Goal: Task Accomplishment & Management: Complete application form

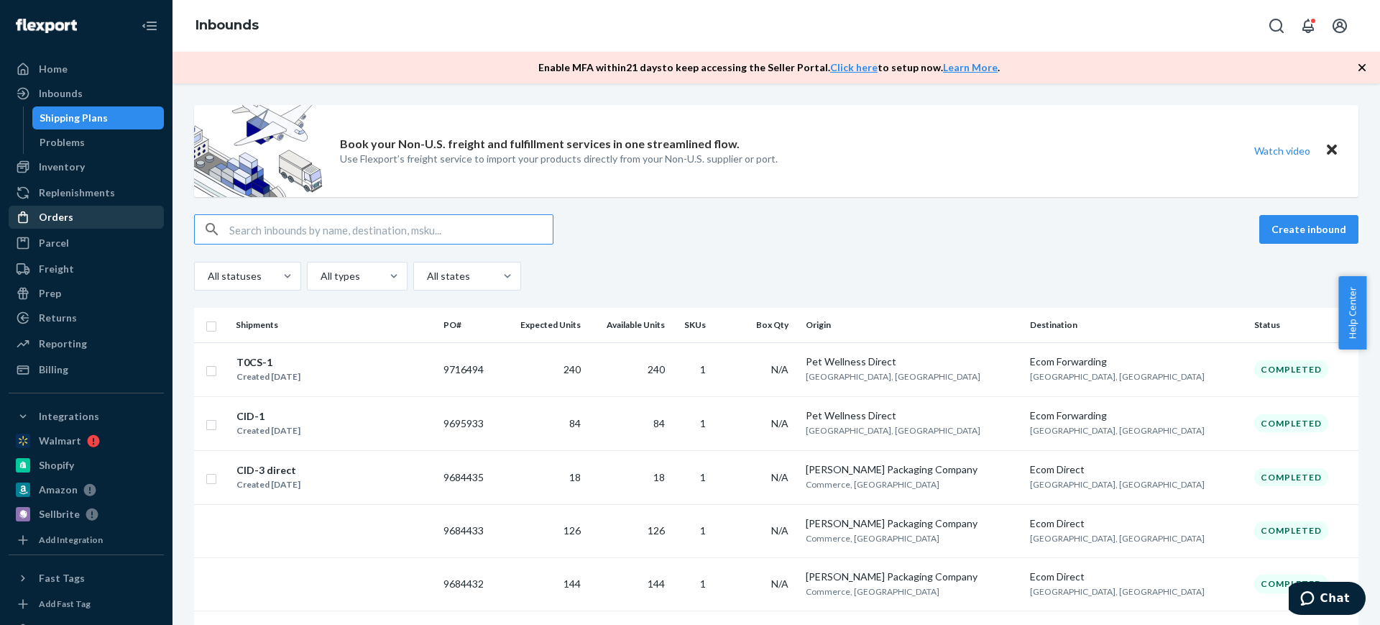
click at [114, 213] on div "Orders" at bounding box center [86, 217] width 152 height 20
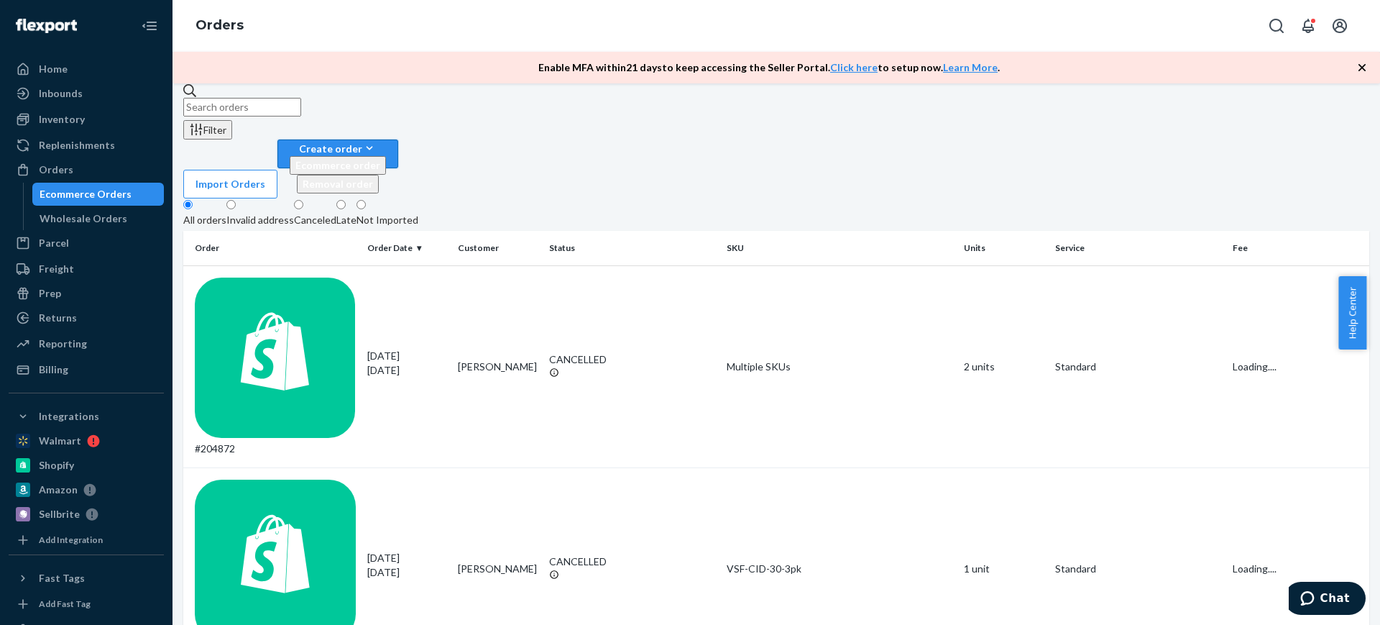
click at [386, 141] on div "Create order" at bounding box center [338, 148] width 96 height 15
click at [380, 159] on span "Ecommerce order" at bounding box center [337, 165] width 85 height 12
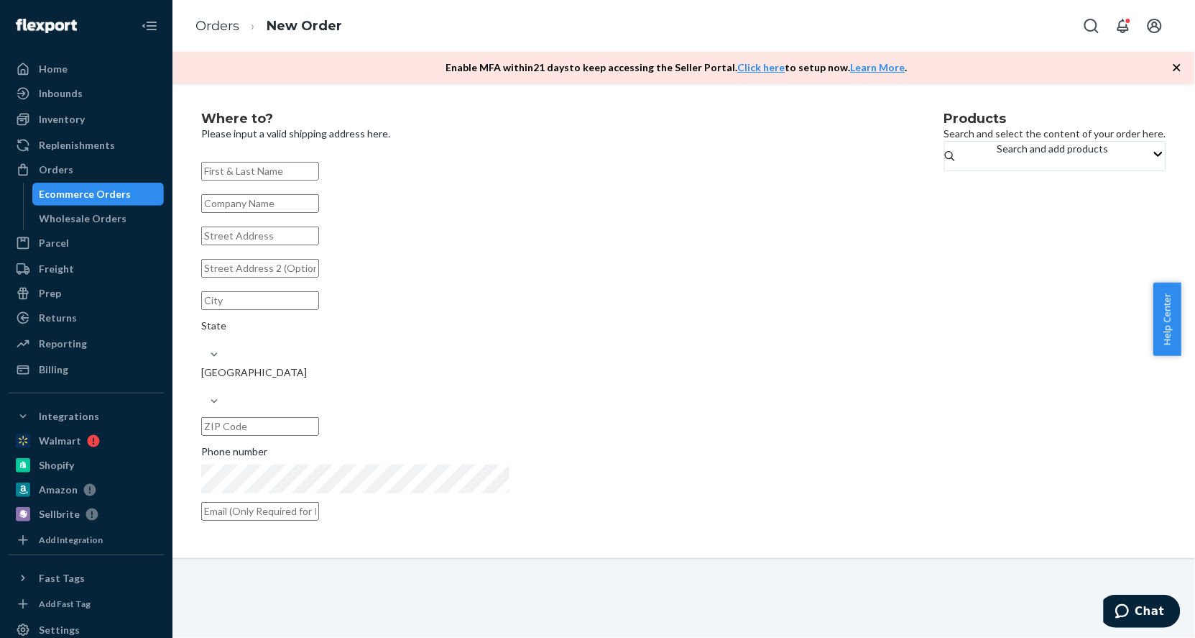
click at [319, 180] on input "text" at bounding box center [260, 171] width 118 height 19
paste input "[PERSON_NAME]"
type input "[PERSON_NAME]"
click at [945, 490] on div "Products Search and select the content of your order here. Search and add produ…" at bounding box center [1056, 320] width 222 height 417
click at [998, 156] on div "Search and add products" at bounding box center [1053, 149] width 111 height 14
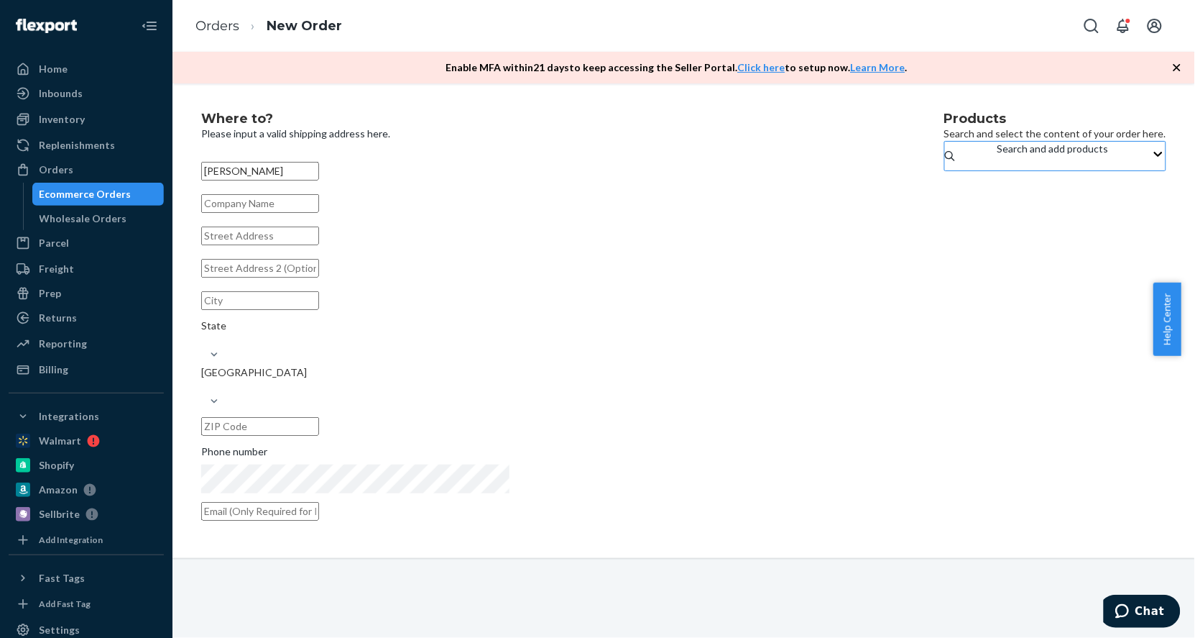
click at [998, 170] on input "Search and add products" at bounding box center [998, 163] width 1 height 14
click at [432, 394] on div "[GEOGRAPHIC_DATA]" at bounding box center [551, 379] width 700 height 29
click at [203, 394] on input "[GEOGRAPHIC_DATA]" at bounding box center [201, 387] width 1 height 14
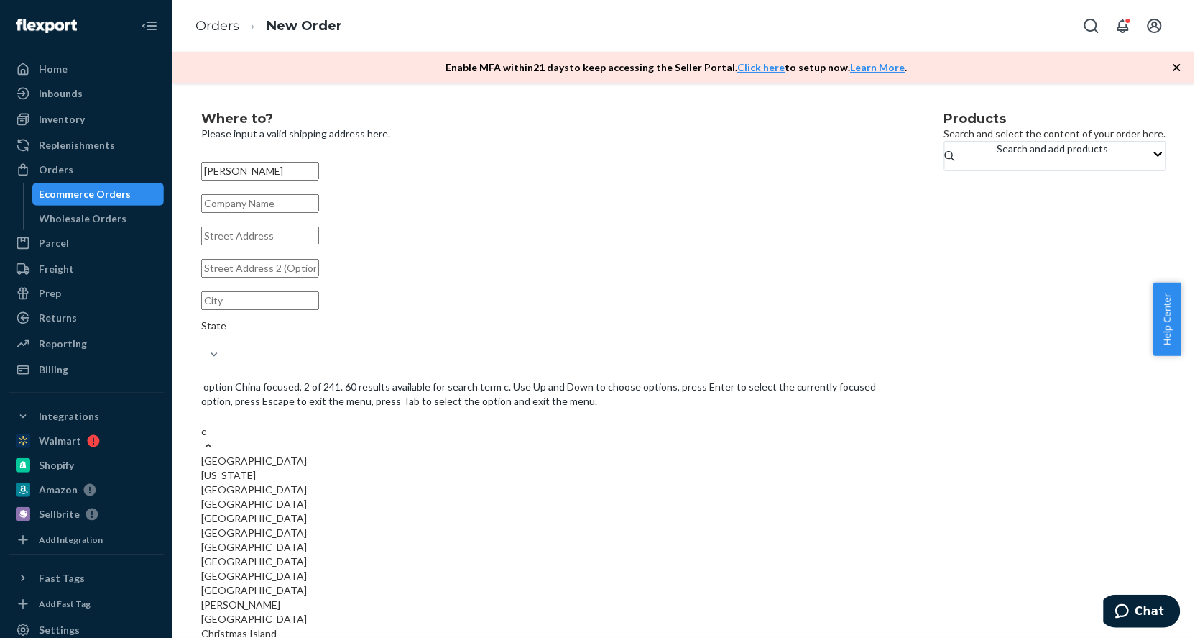
type input "ca"
click at [410, 525] on div "[GEOGRAPHIC_DATA]" at bounding box center [551, 518] width 700 height 14
click at [213, 438] on input "ca" at bounding box center [207, 431] width 12 height 14
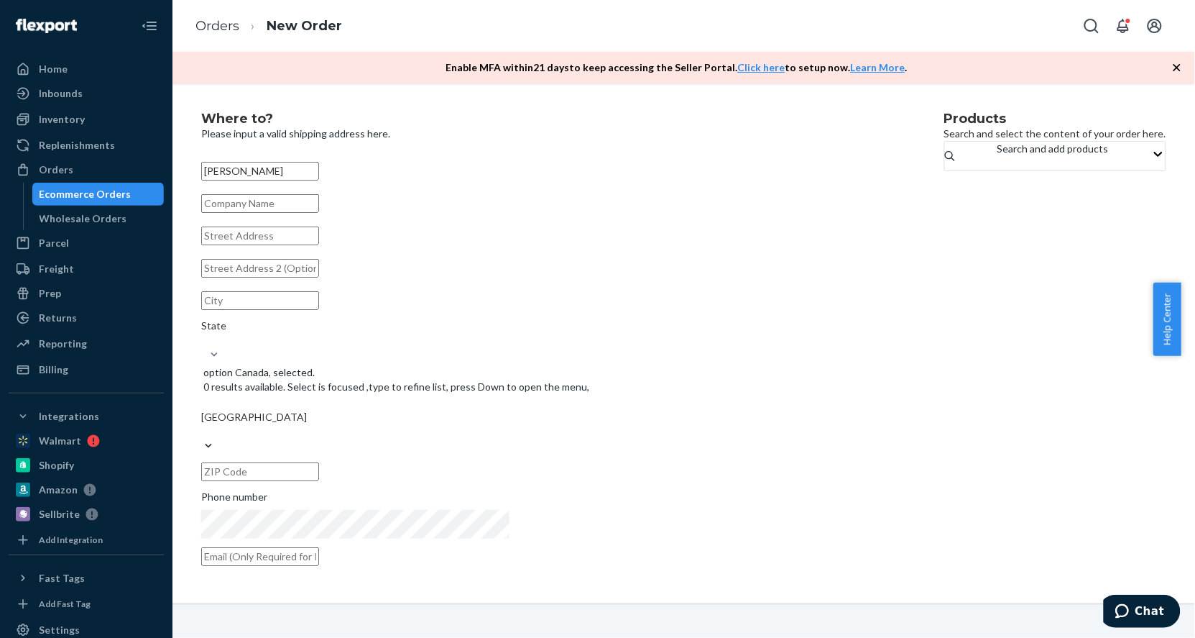
click at [945, 418] on div "Products Search and select the content of your order here. Search and add produ…" at bounding box center [1056, 343] width 222 height 462
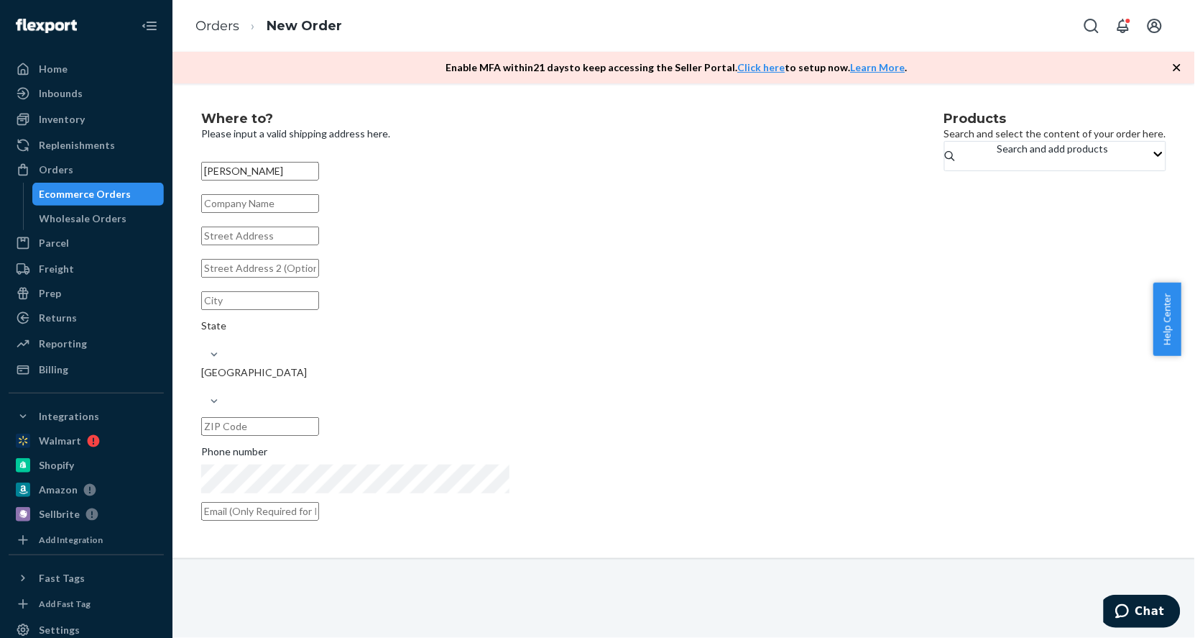
click at [319, 245] on input "text" at bounding box center [260, 235] width 118 height 19
paste input "[STREET_ADDRESS]"
click at [319, 245] on input "[STREET_ADDRESS]" at bounding box center [260, 235] width 118 height 19
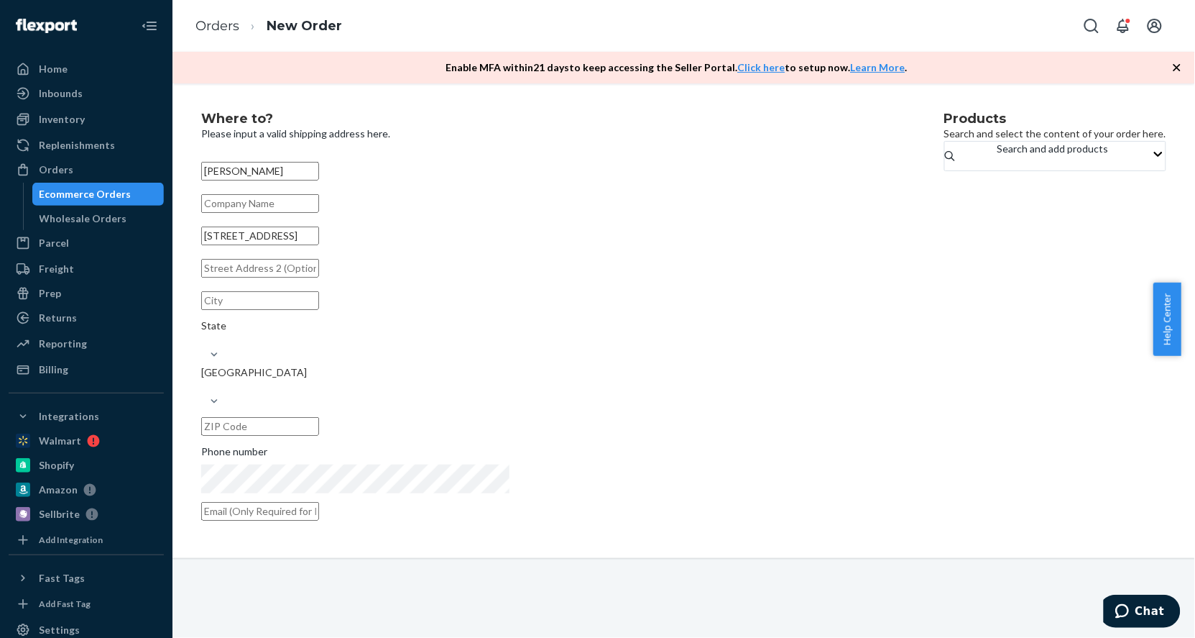
click at [319, 245] on input "[STREET_ADDRESS]" at bounding box center [260, 235] width 118 height 19
paste input "[STREET_ADDRESS]"
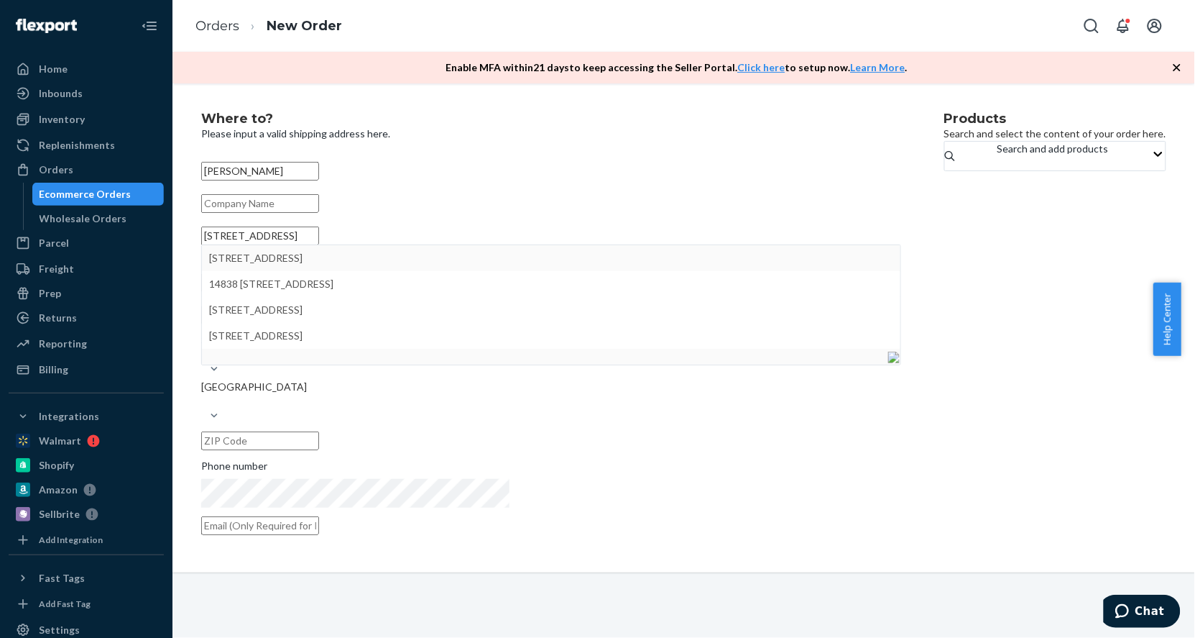
type input "[STREET_ADDRESS]"
type input "13"
type input "[GEOGRAPHIC_DATA]"
type input "V3S 2P3"
type input "[STREET_ADDRESS]"
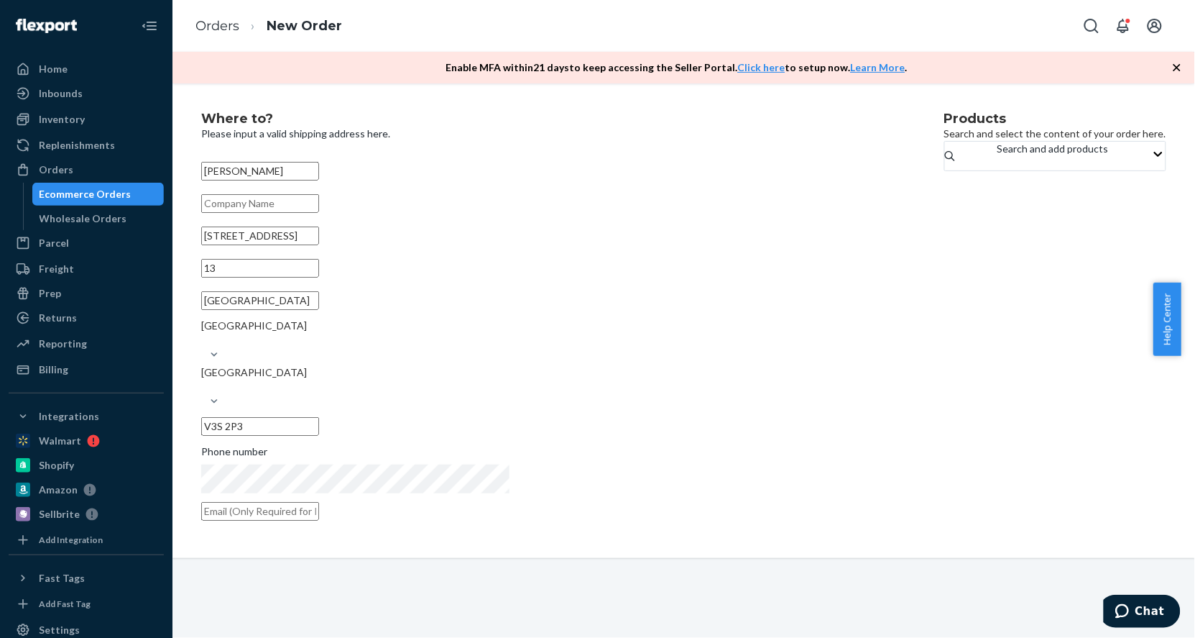
click at [319, 502] on input "text" at bounding box center [260, 511] width 118 height 19
paste input "[EMAIL_ADDRESS][DOMAIN_NAME]"
type input "[EMAIL_ADDRESS][DOMAIN_NAME]"
click at [998, 156] on div "Search and add products" at bounding box center [1053, 149] width 111 height 14
click at [998, 170] on input "Search and add products" at bounding box center [998, 163] width 1 height 14
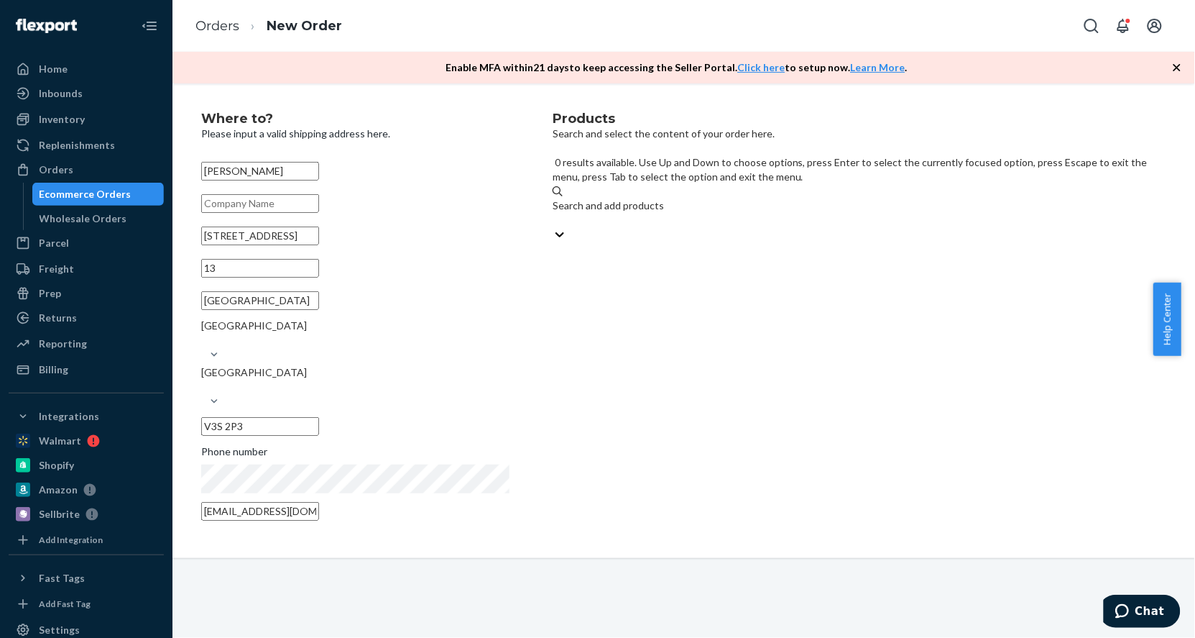
click at [750, 198] on div "Search and add products" at bounding box center [860, 205] width 614 height 14
click at [554, 213] on input "0 results available. Use Up and Down to choose options, press Enter to select t…" at bounding box center [553, 220] width 1 height 14
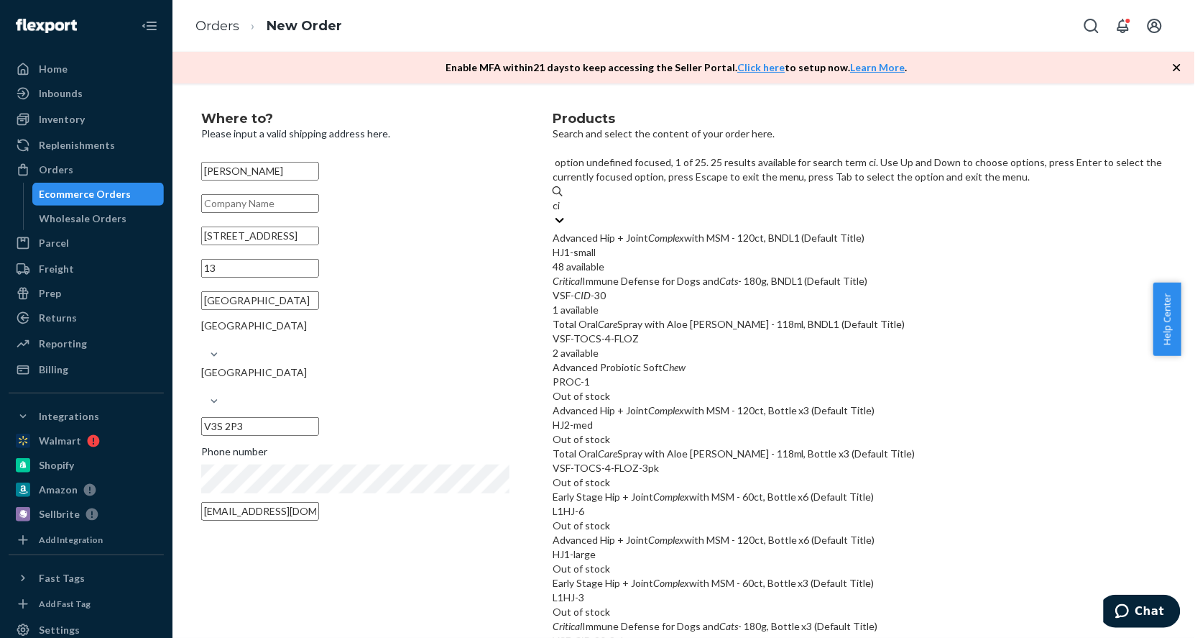
type input "cid"
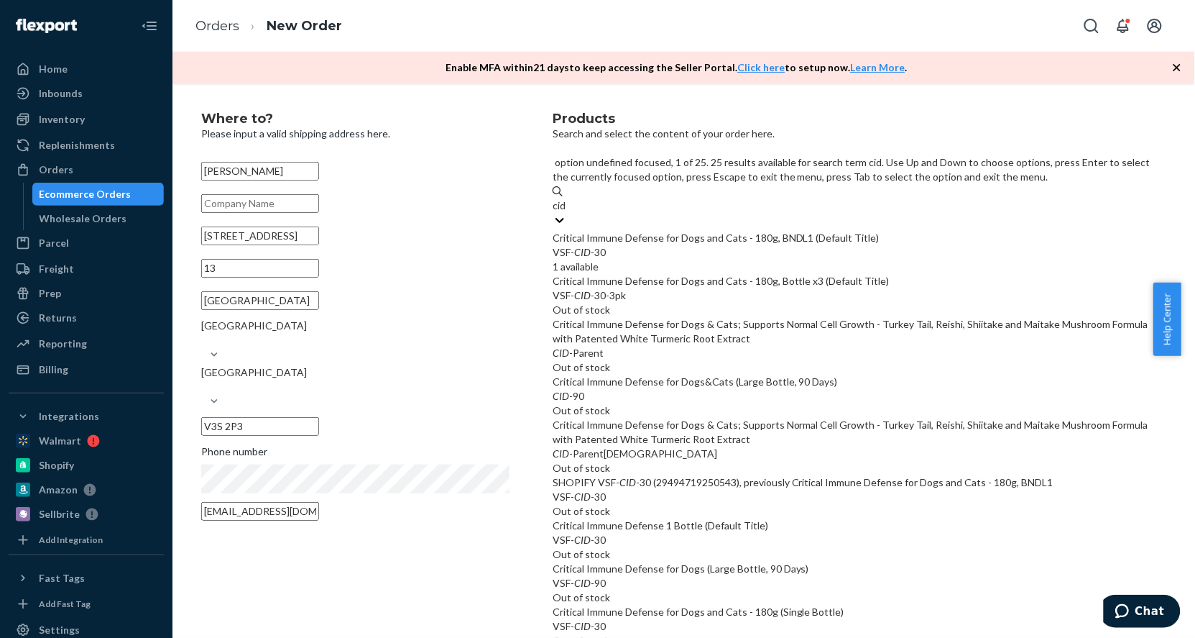
click at [780, 231] on div "Critical Immune Defense for Dogs and Cats - 180g, BNDL1 (Default Title)" at bounding box center [860, 238] width 614 height 14
click at [567, 213] on input "cid" at bounding box center [560, 205] width 14 height 14
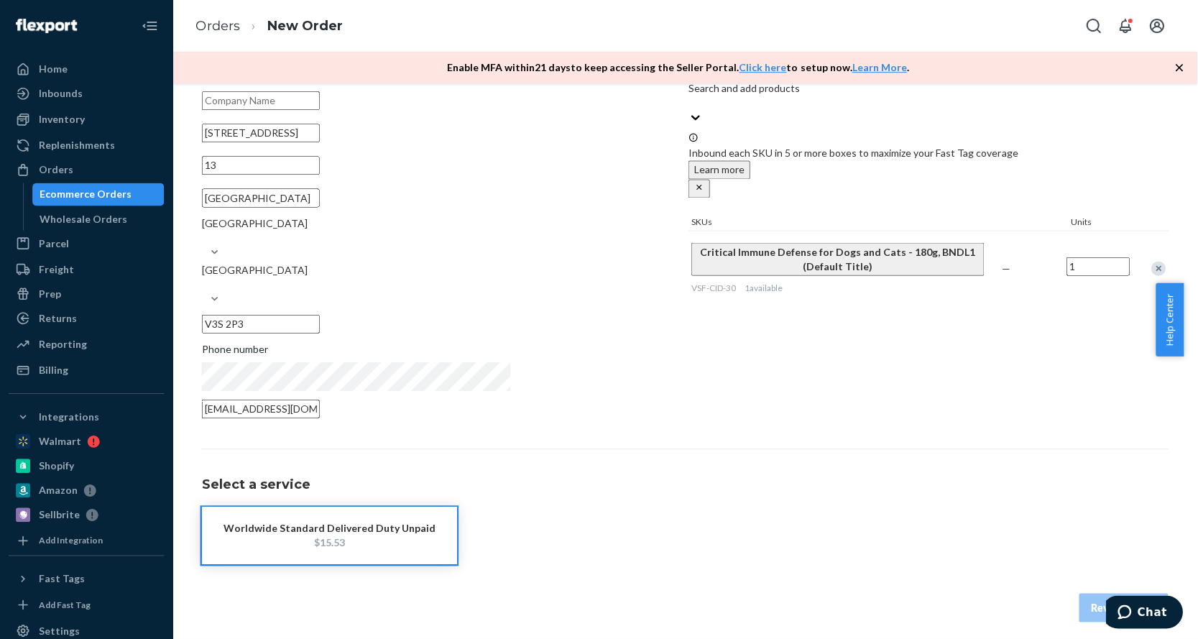
scroll to position [106, 0]
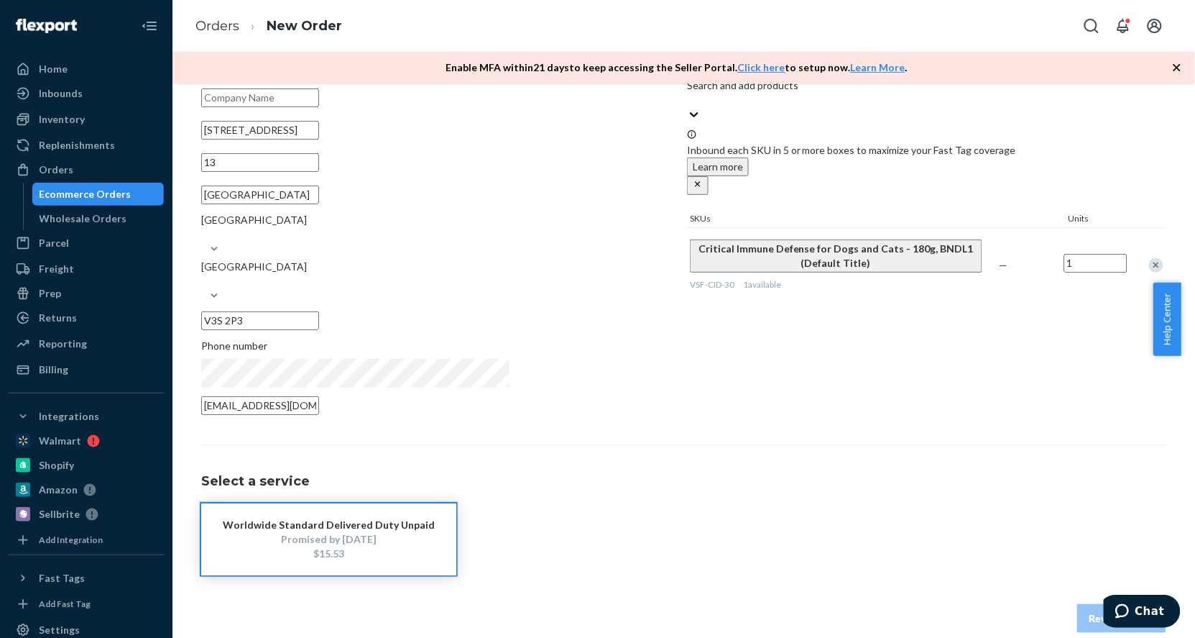
click at [435, 532] on div "Promised by [DATE]" at bounding box center [329, 539] width 212 height 14
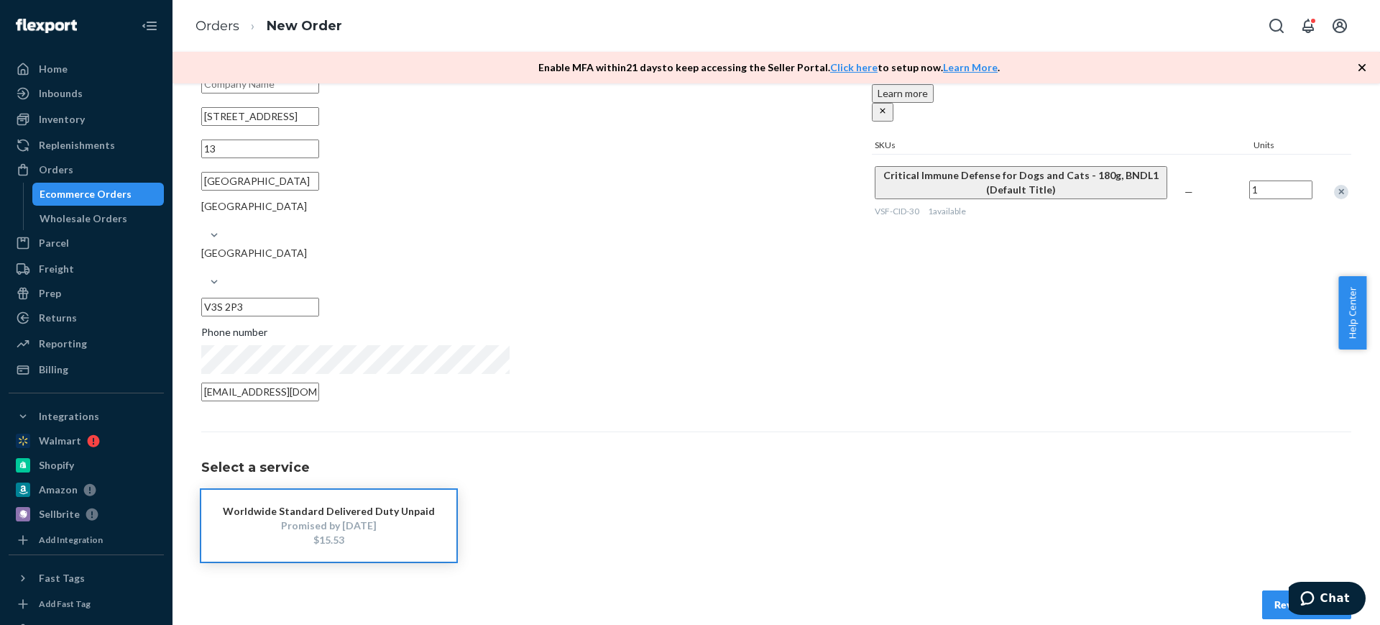
scroll to position [134, 0]
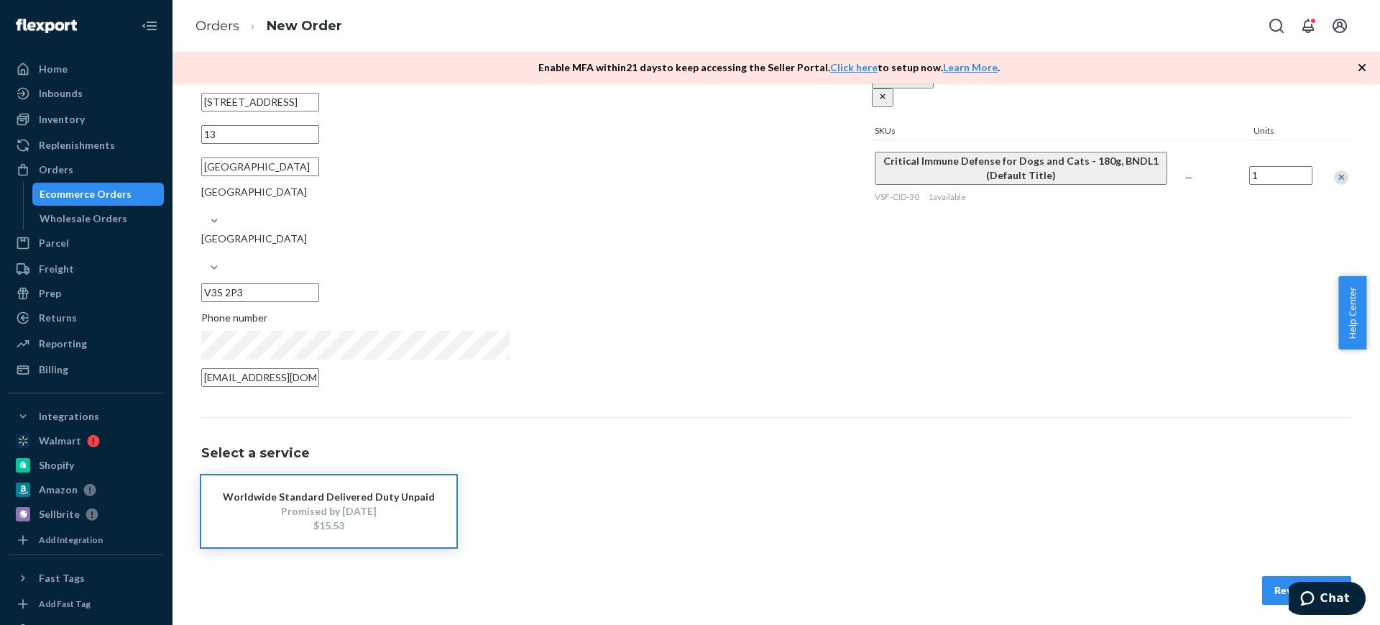
click at [1262, 584] on button "Review Order" at bounding box center [1306, 590] width 89 height 29
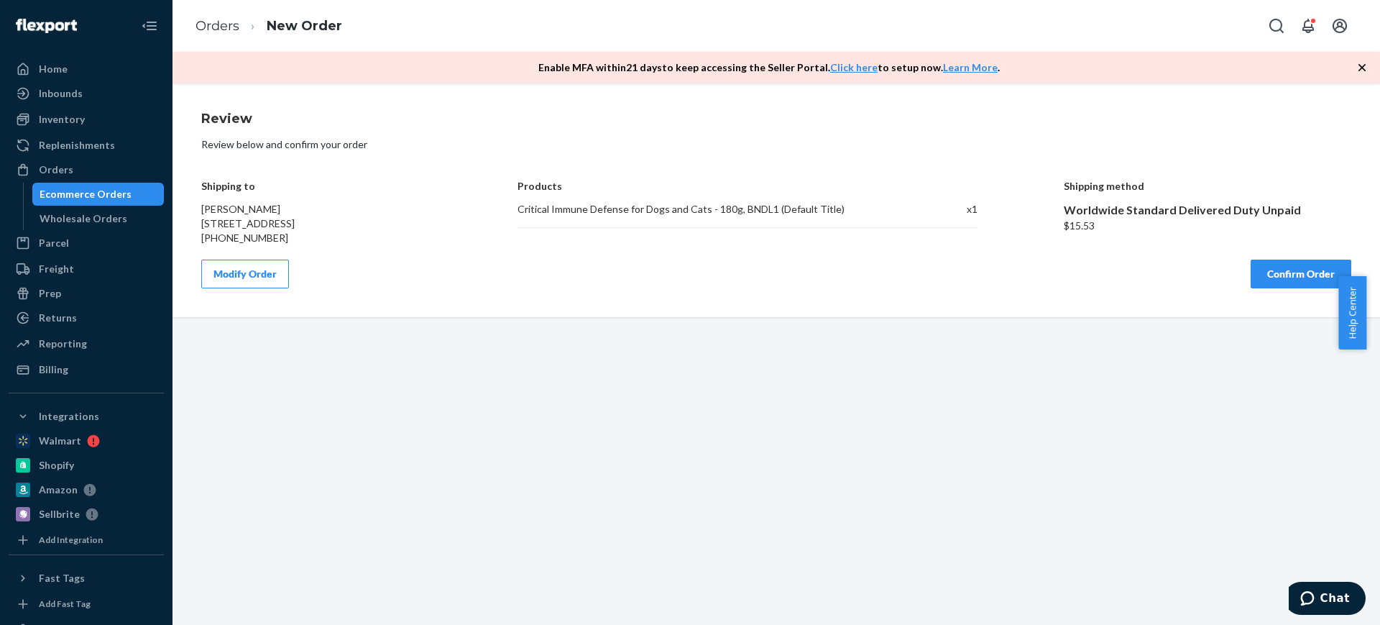
click at [1251, 288] on button "Confirm Order" at bounding box center [1301, 273] width 101 height 29
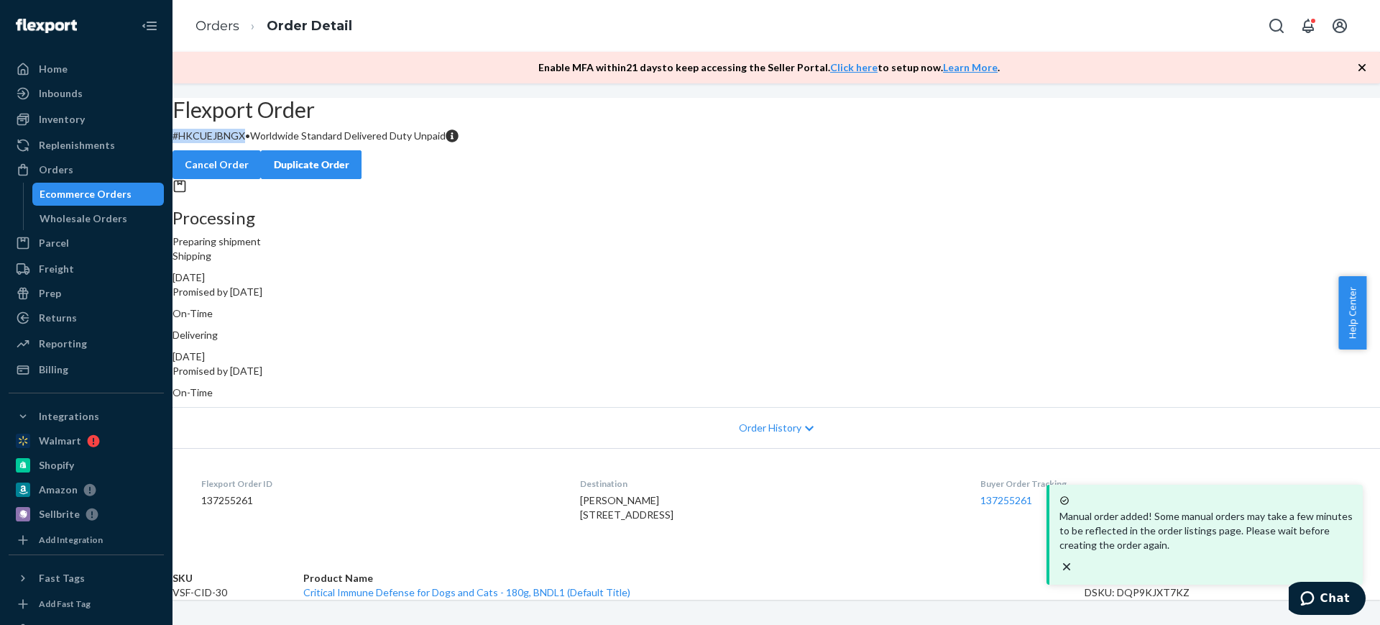
copy p "# HKCUEJBNGX"
drag, startPoint x: 474, startPoint y: 172, endPoint x: 426, endPoint y: 172, distance: 48.2
click at [426, 172] on div "Flexport Order # HKCUEJBNGX • Worldwide Standard Delivered Duty Unpaid Cancel O…" at bounding box center [777, 138] width 1208 height 81
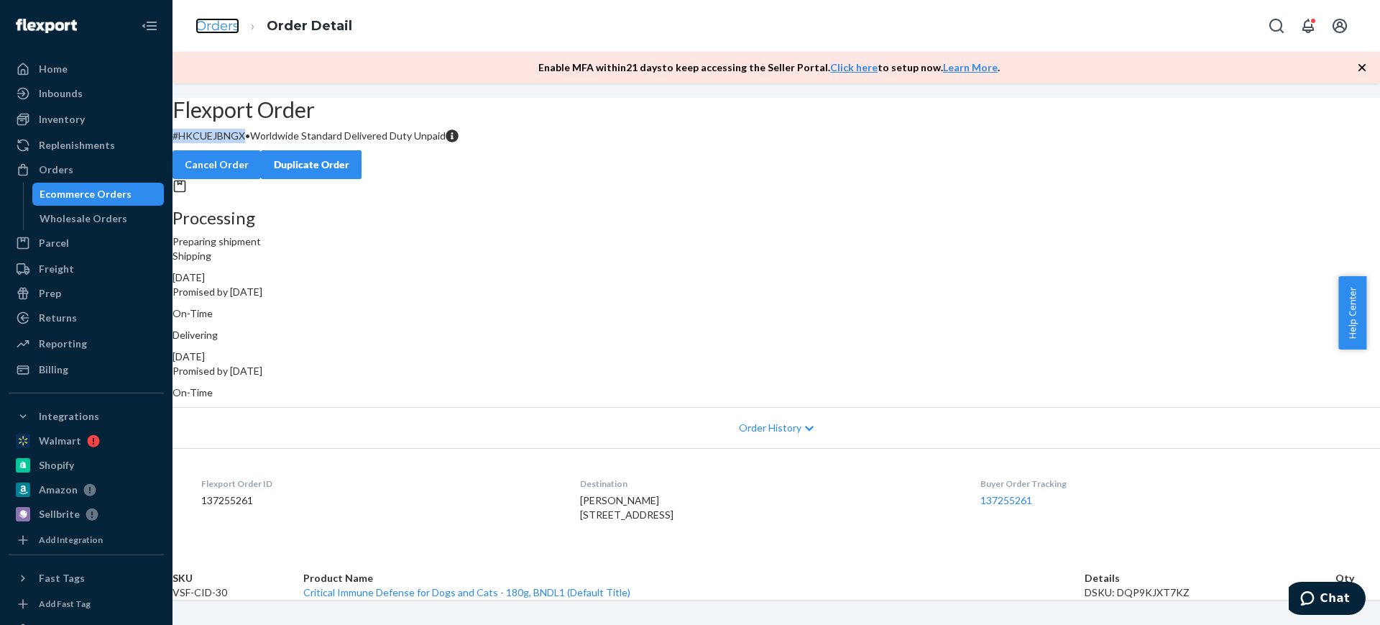
click at [217, 23] on link "Orders" at bounding box center [218, 26] width 44 height 16
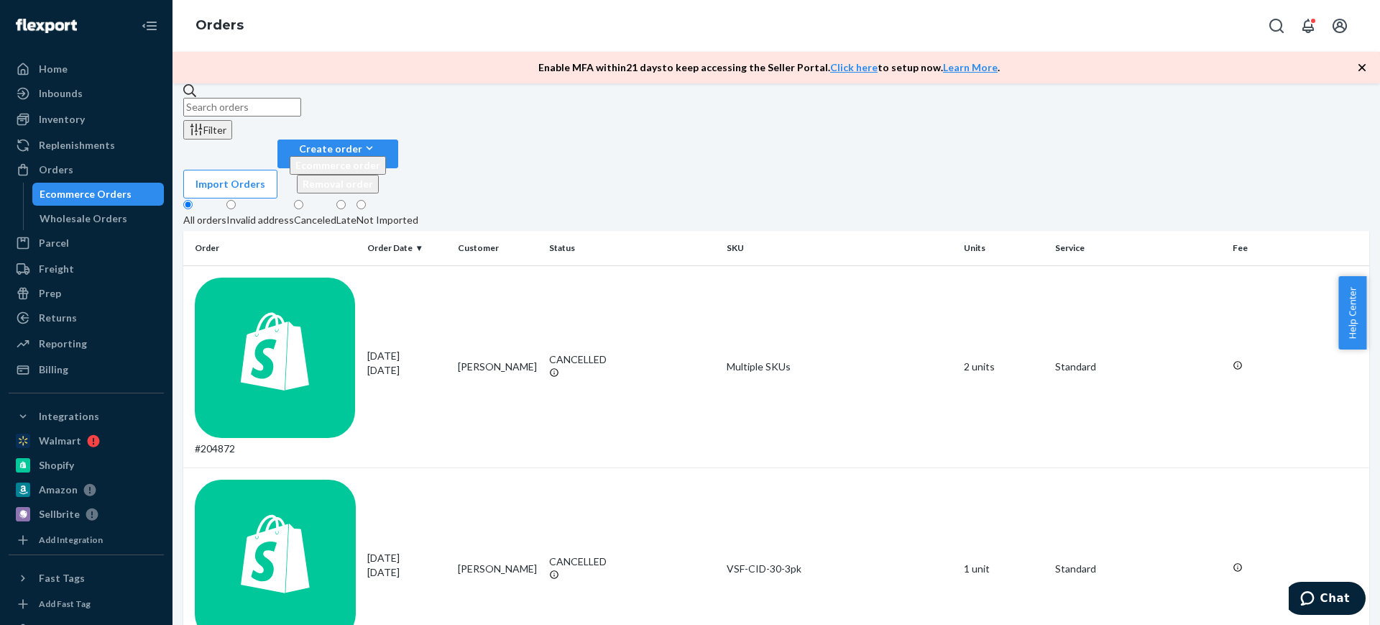
click at [336, 213] on div "Canceled" at bounding box center [315, 220] width 42 height 14
click at [303, 200] on input "Canceled" at bounding box center [298, 204] width 9 height 9
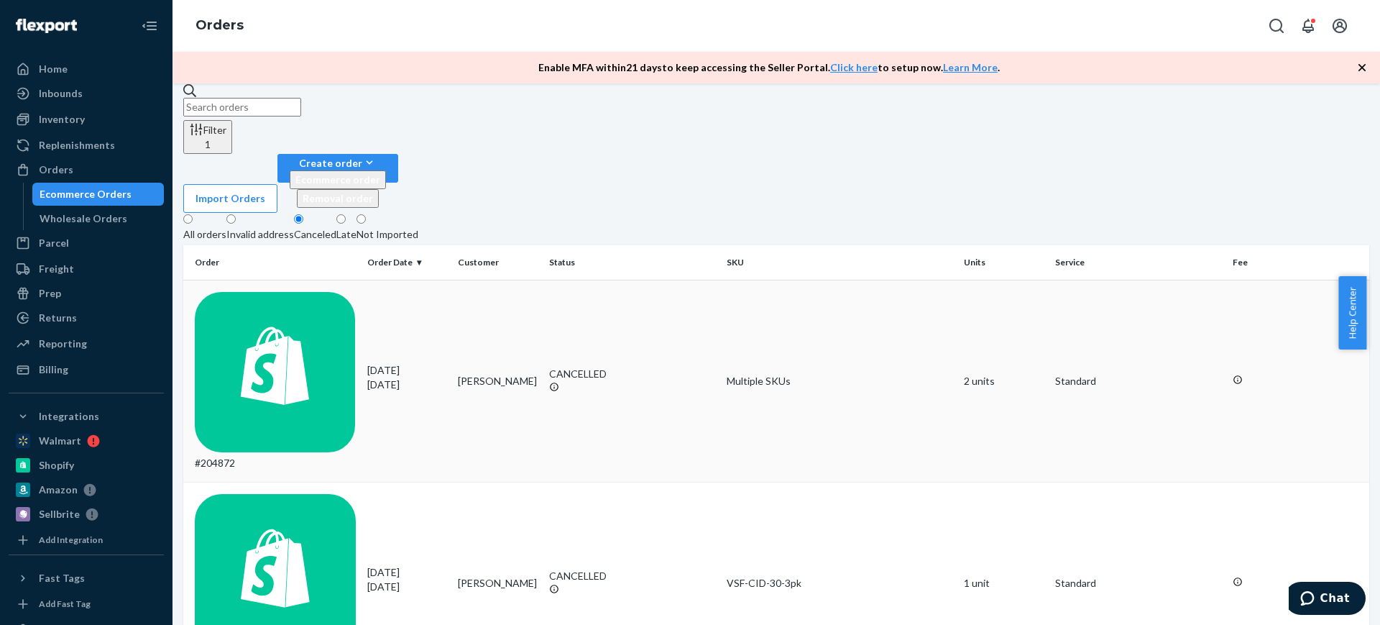
click at [278, 280] on td "#204872" at bounding box center [272, 381] width 178 height 203
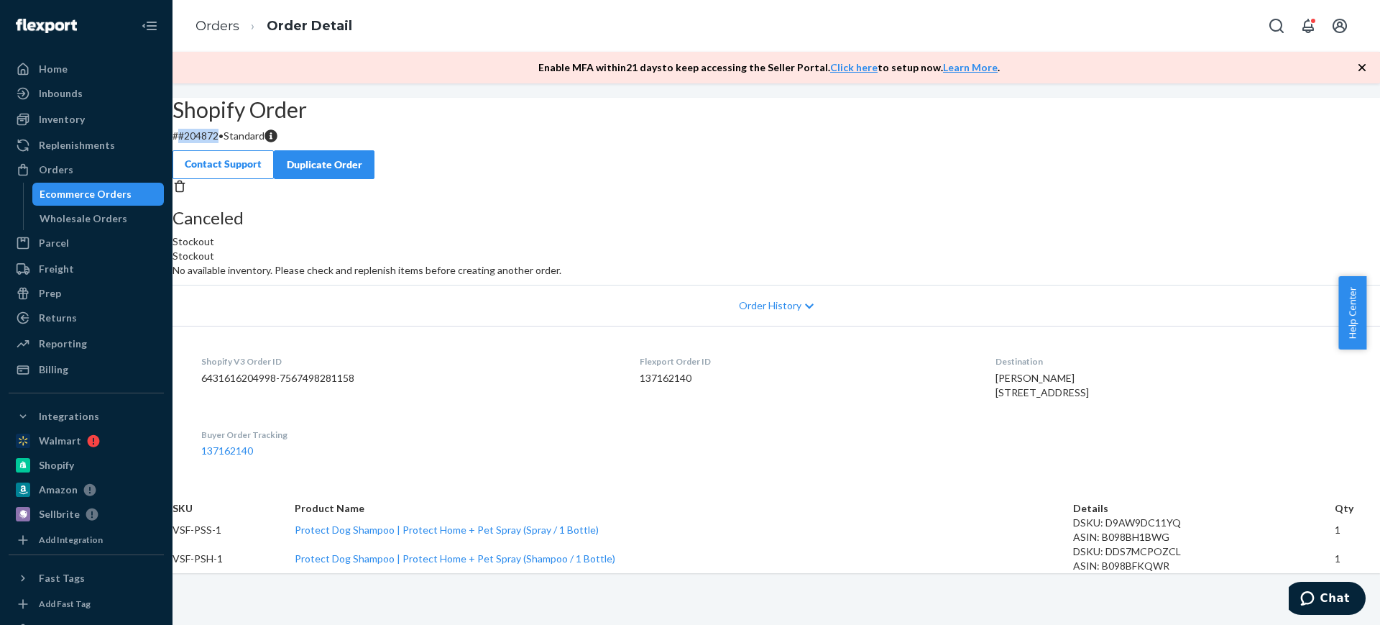
drag, startPoint x: 487, startPoint y: 169, endPoint x: 446, endPoint y: 173, distance: 40.4
click at [446, 143] on p "# #204872 • Standard" at bounding box center [777, 136] width 1208 height 14
copy p "#204872"
click at [206, 34] on li "Orders" at bounding box center [218, 26] width 44 height 19
click at [211, 28] on link "Orders" at bounding box center [218, 26] width 44 height 16
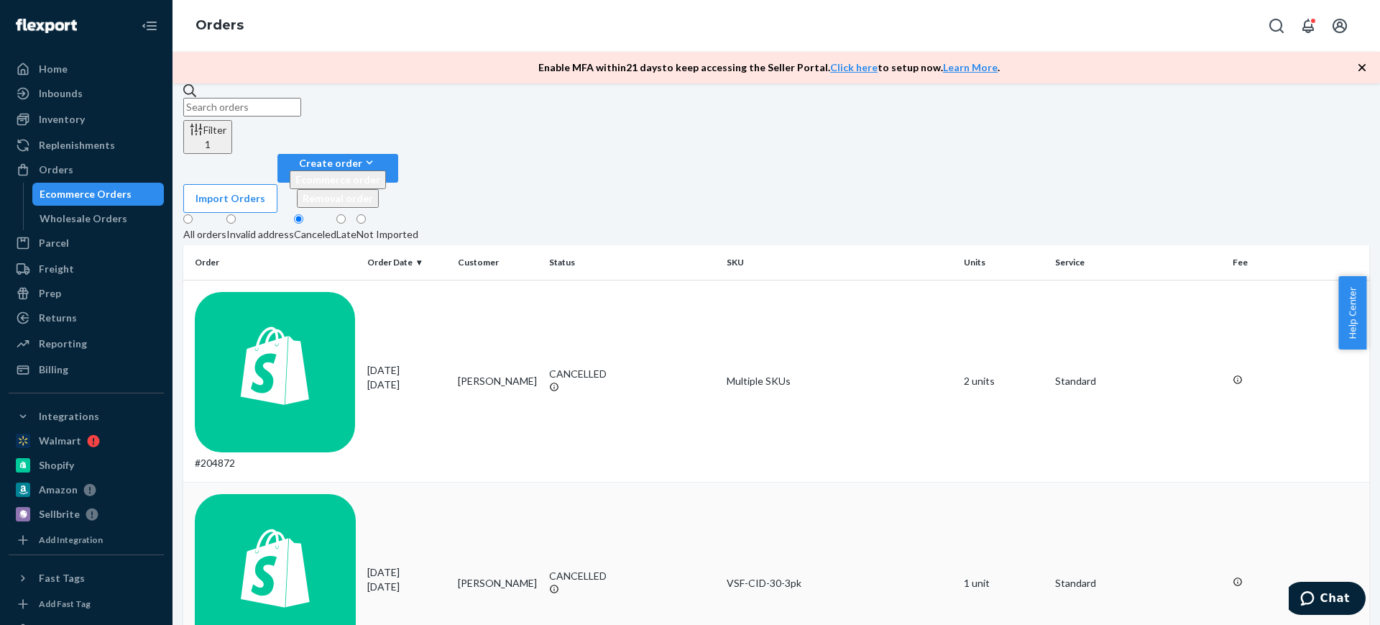
click at [274, 494] on div "#204659" at bounding box center [275, 583] width 161 height 179
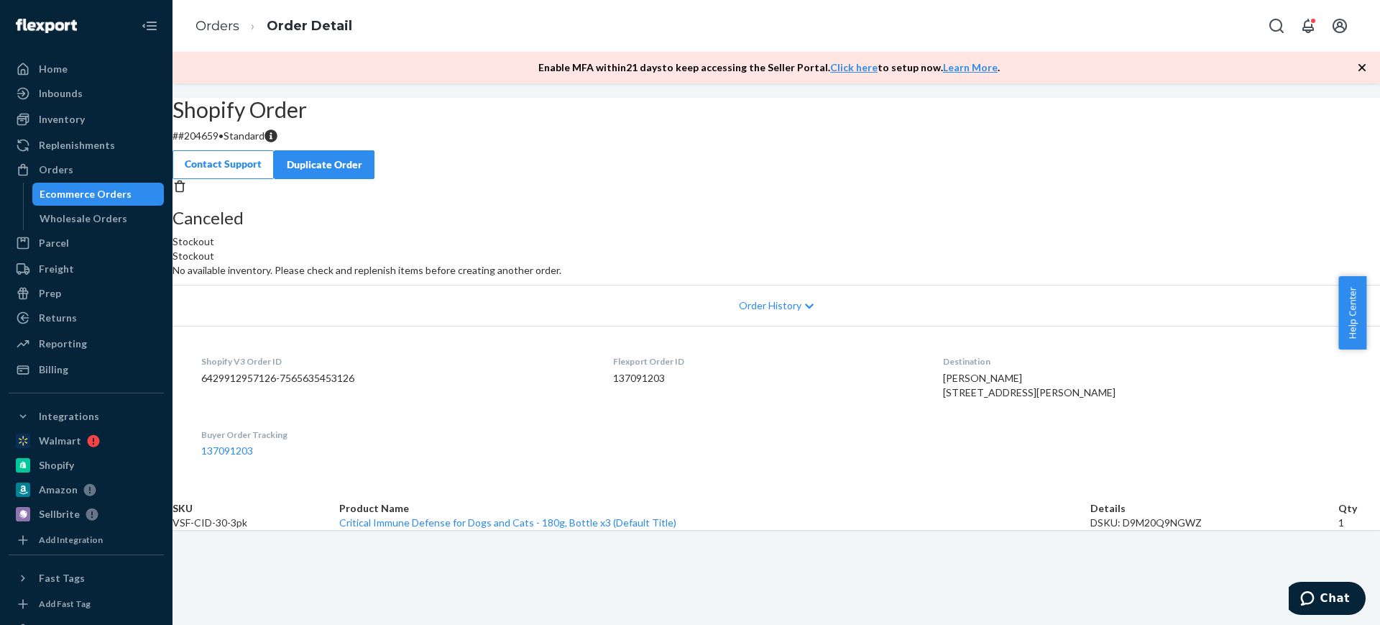
scroll to position [65, 0]
drag, startPoint x: 494, startPoint y: 107, endPoint x: 443, endPoint y: 110, distance: 51.1
click at [443, 129] on p "# #204659 • Standard" at bounding box center [777, 136] width 1208 height 14
click at [462, 125] on div "Shopify Order # #204659 • Standard Contact Support Duplicate Order" at bounding box center [777, 138] width 1208 height 81
copy p "#204659"
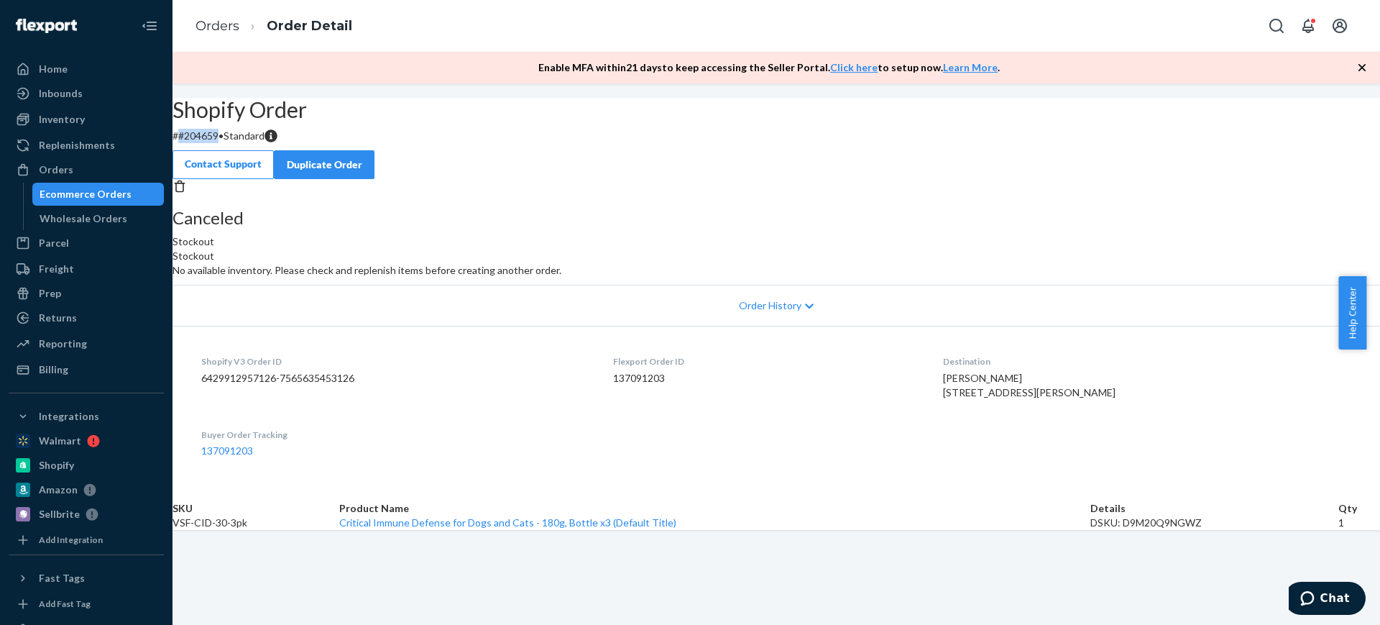
drag, startPoint x: 487, startPoint y: 105, endPoint x: 444, endPoint y: 108, distance: 42.5
click at [444, 129] on p "# #204659 • Standard" at bounding box center [777, 136] width 1208 height 14
click at [223, 32] on link "Orders" at bounding box center [218, 26] width 44 height 16
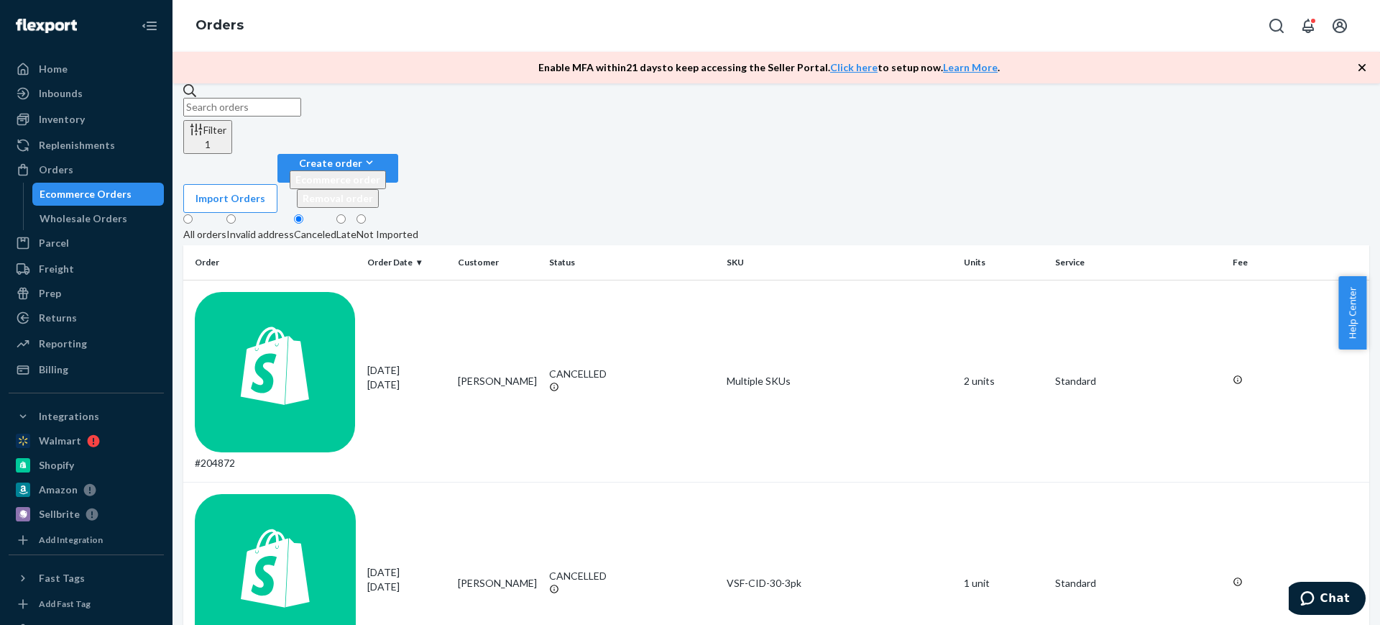
drag, startPoint x: 283, startPoint y: 359, endPoint x: 355, endPoint y: 357, distance: 71.9
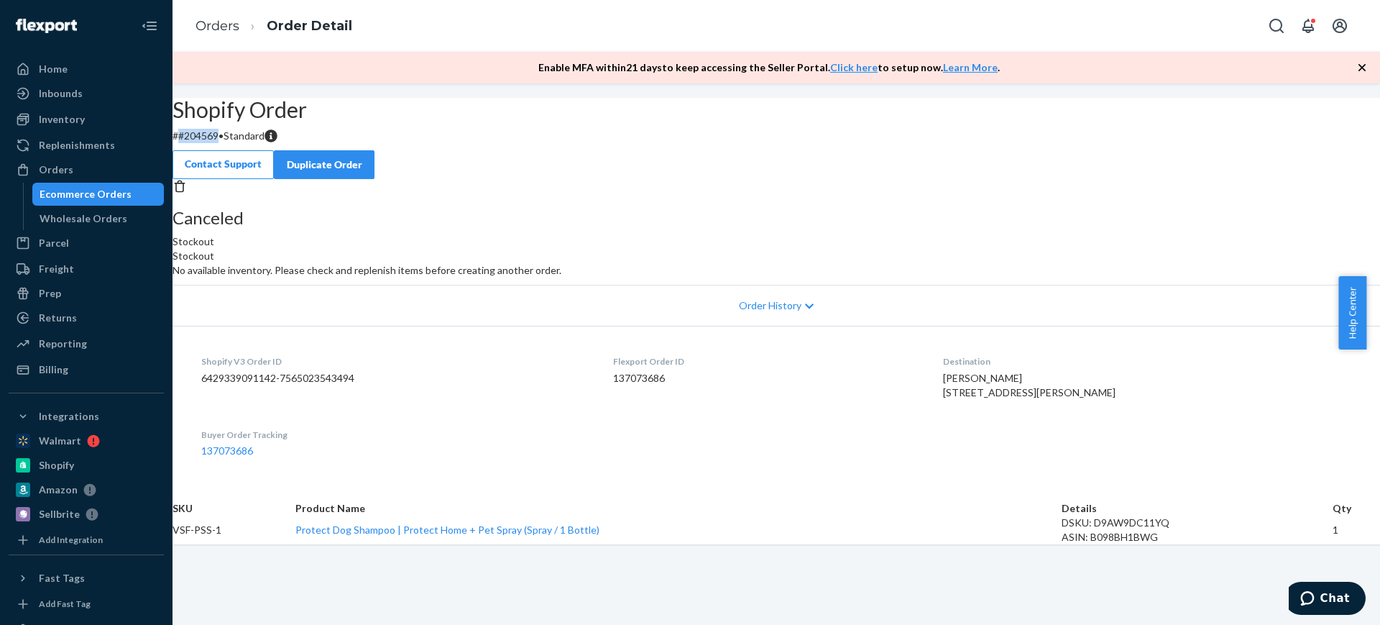
drag, startPoint x: 487, startPoint y: 170, endPoint x: 448, endPoint y: 171, distance: 38.8
click at [448, 143] on p "# #204569 • Standard" at bounding box center [777, 136] width 1208 height 14
copy p "#204569"
click at [221, 18] on link "Orders" at bounding box center [218, 26] width 44 height 16
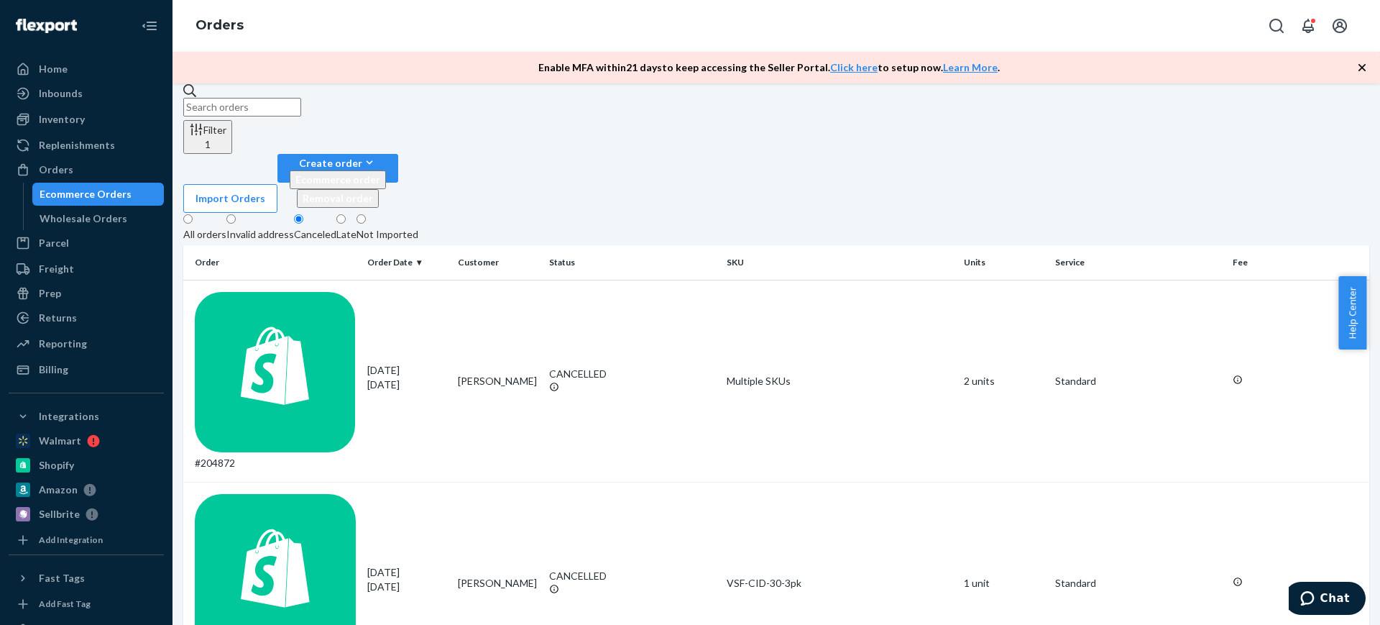
copy div "#204319"
drag, startPoint x: 305, startPoint y: 403, endPoint x: 270, endPoint y: 405, distance: 34.6
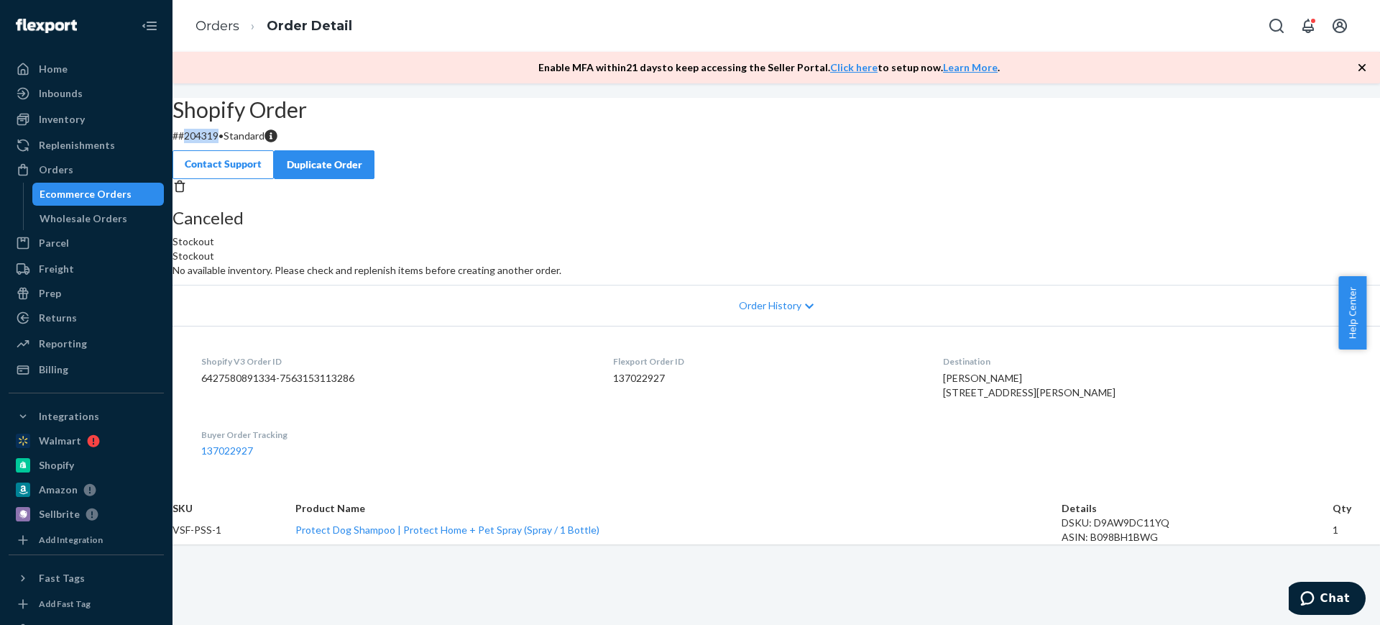
copy p "204319"
drag, startPoint x: 490, startPoint y: 168, endPoint x: 449, endPoint y: 176, distance: 41.0
click at [449, 143] on p "# #204319 • Standard" at bounding box center [777, 136] width 1208 height 14
click at [237, 28] on link "Orders" at bounding box center [218, 26] width 44 height 16
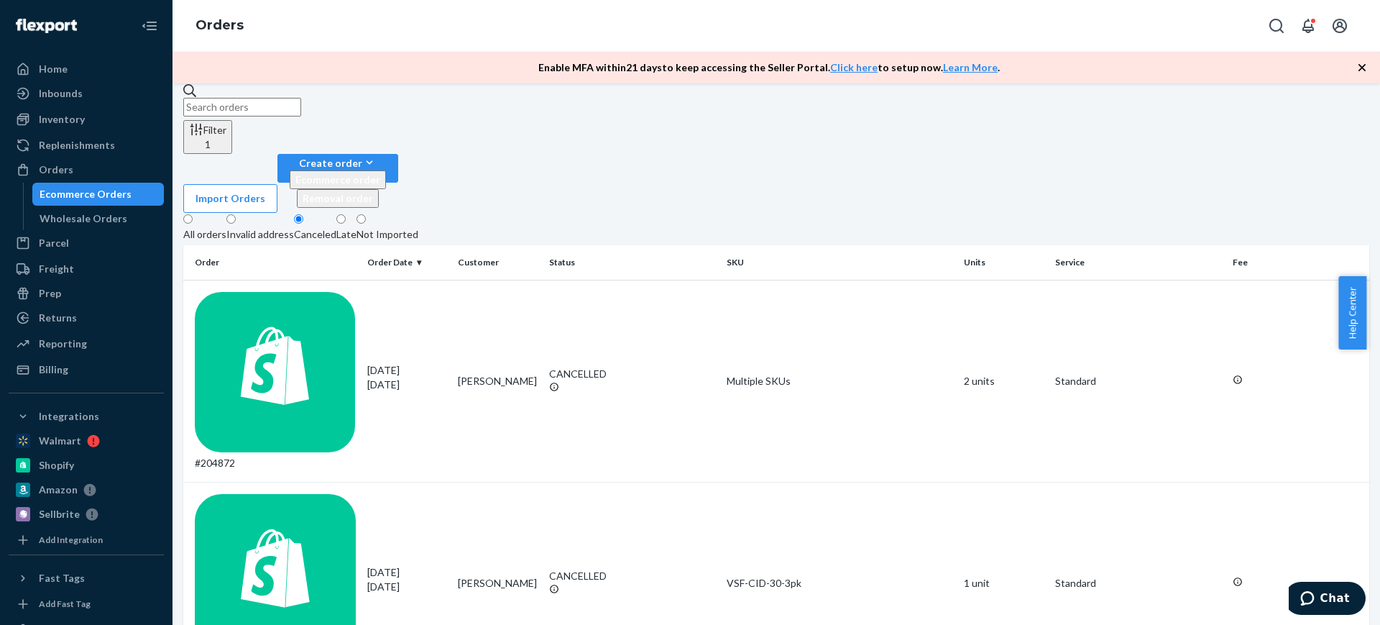
drag, startPoint x: 277, startPoint y: 455, endPoint x: 237, endPoint y: 461, distance: 40.1
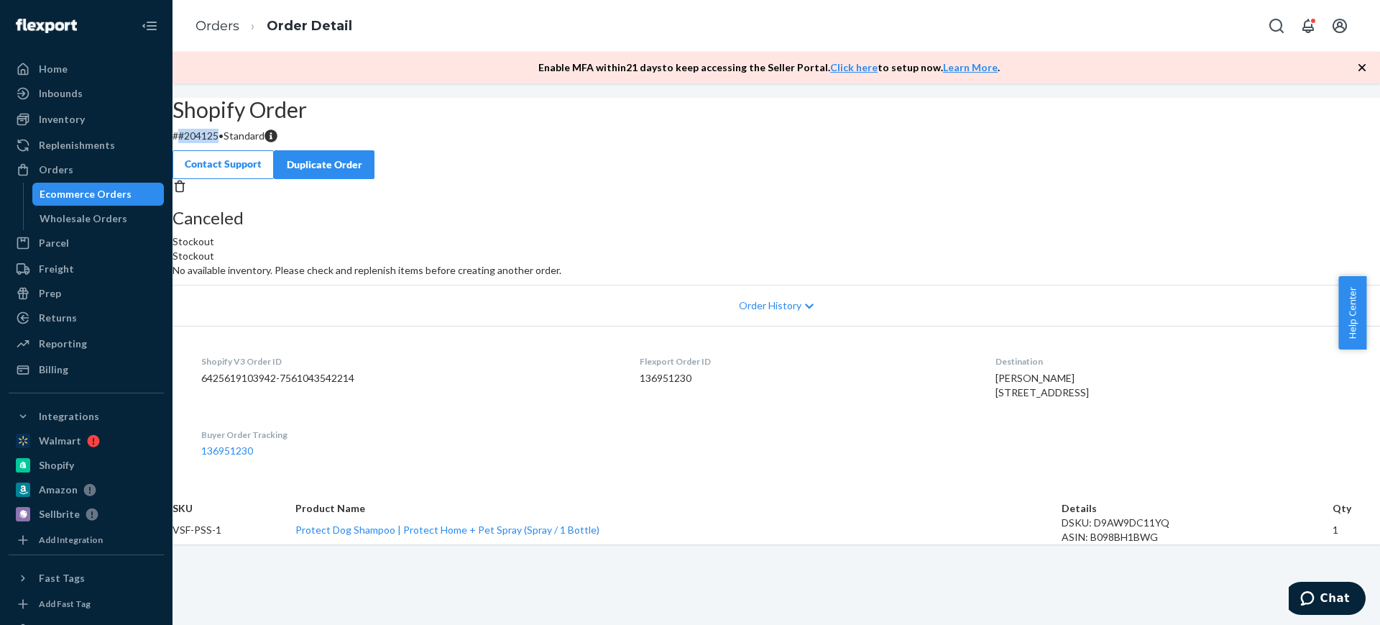
copy p "#204125"
drag, startPoint x: 484, startPoint y: 170, endPoint x: 445, endPoint y: 172, distance: 39.6
click at [445, 143] on p "# #204125 • Standard" at bounding box center [777, 136] width 1208 height 14
click at [680, 179] on div "Shopify Order # #204125 • Standard Contact Support Duplicate Order" at bounding box center [777, 138] width 1208 height 81
